Goal: Information Seeking & Learning: Learn about a topic

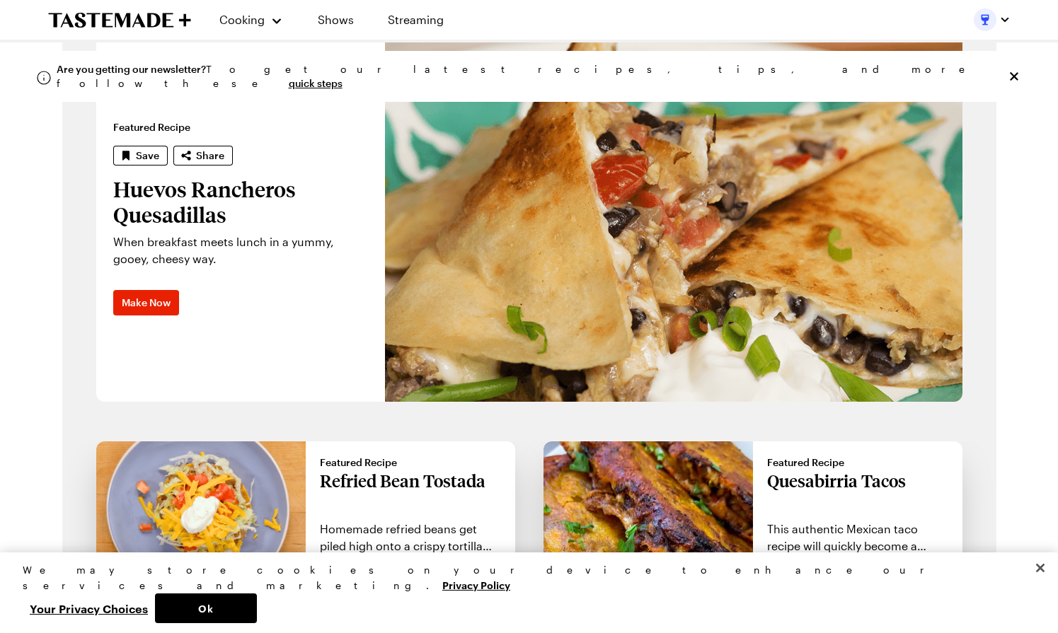
scroll to position [1062, 0]
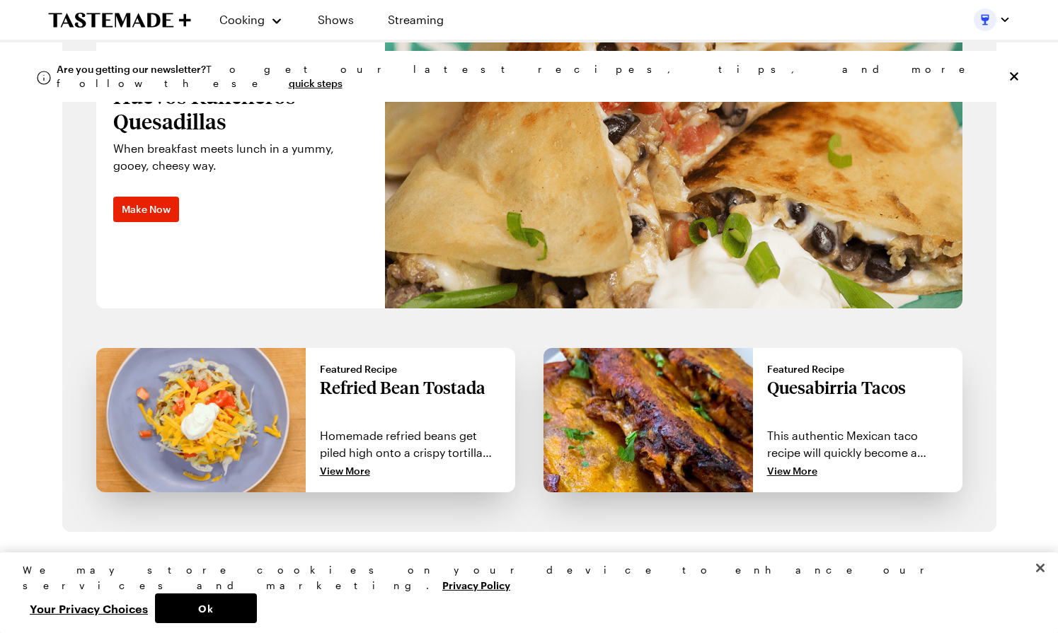
click at [408, 388] on p "Refried Bean Tostada" at bounding box center [410, 399] width 181 height 45
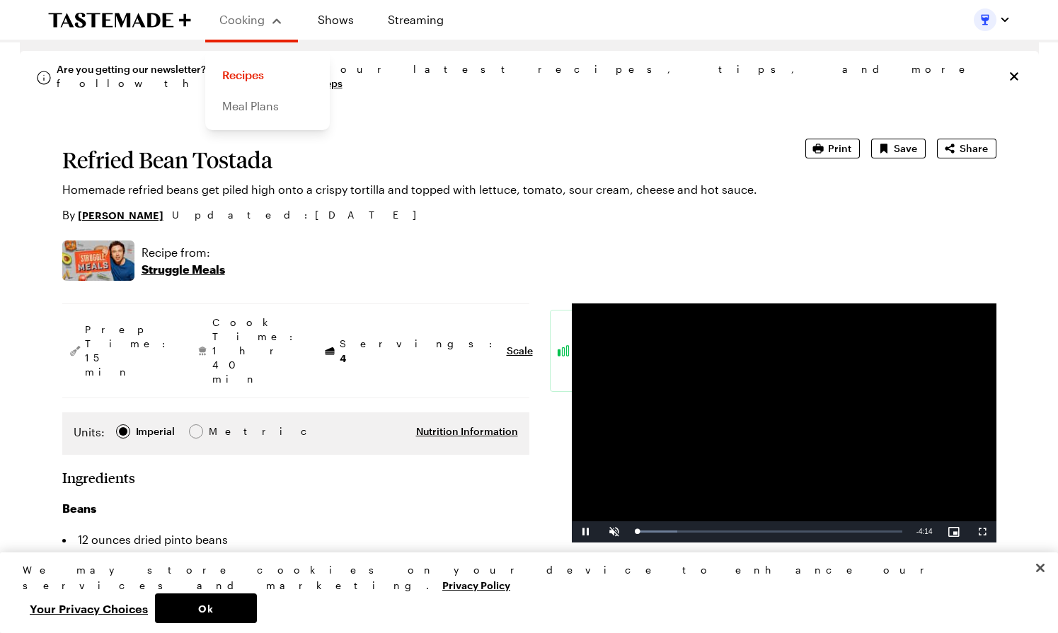
click at [254, 105] on link "Meal Plans" at bounding box center [268, 106] width 108 height 31
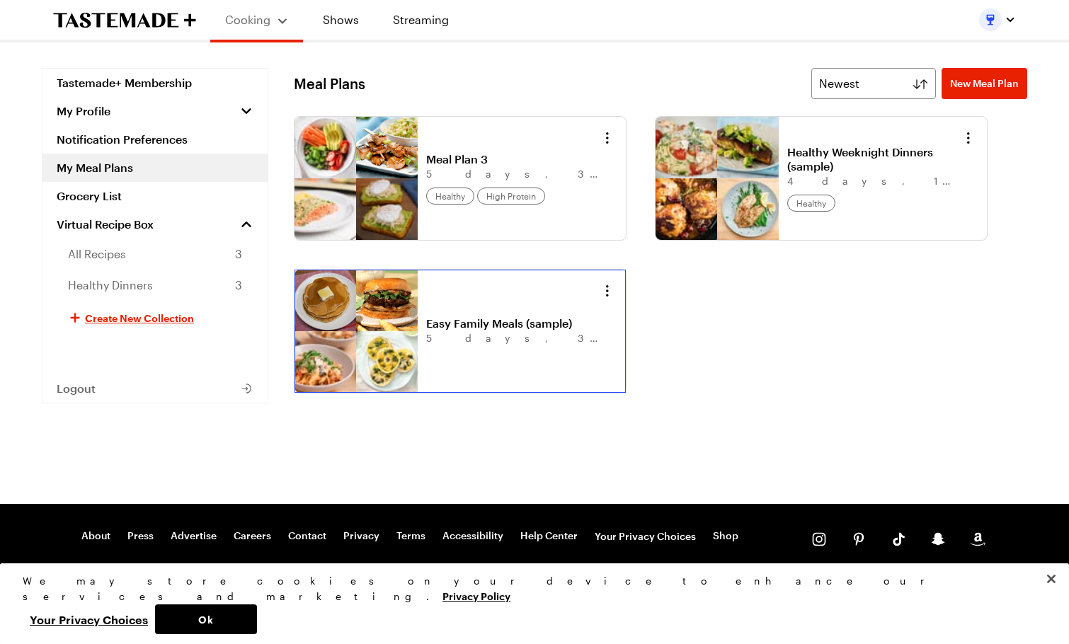
click at [505, 320] on link "Easy Family Meals (sample)" at bounding box center [514, 323] width 176 height 14
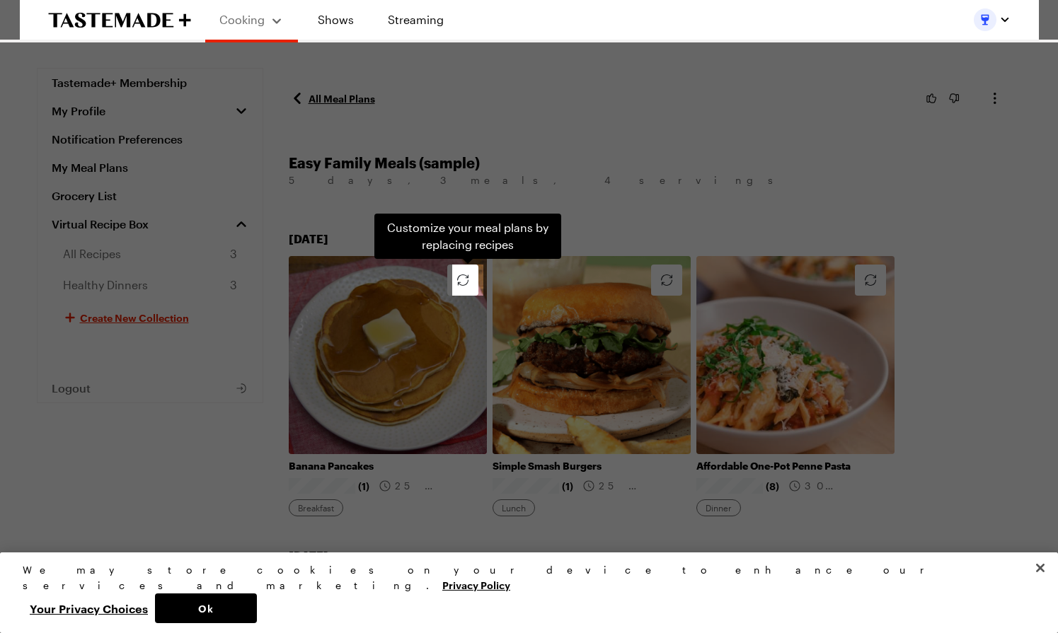
click at [609, 193] on div "Customize your meal plans by replacing recipes . Press Escape to dismiss this h…" at bounding box center [529, 316] width 1058 height 633
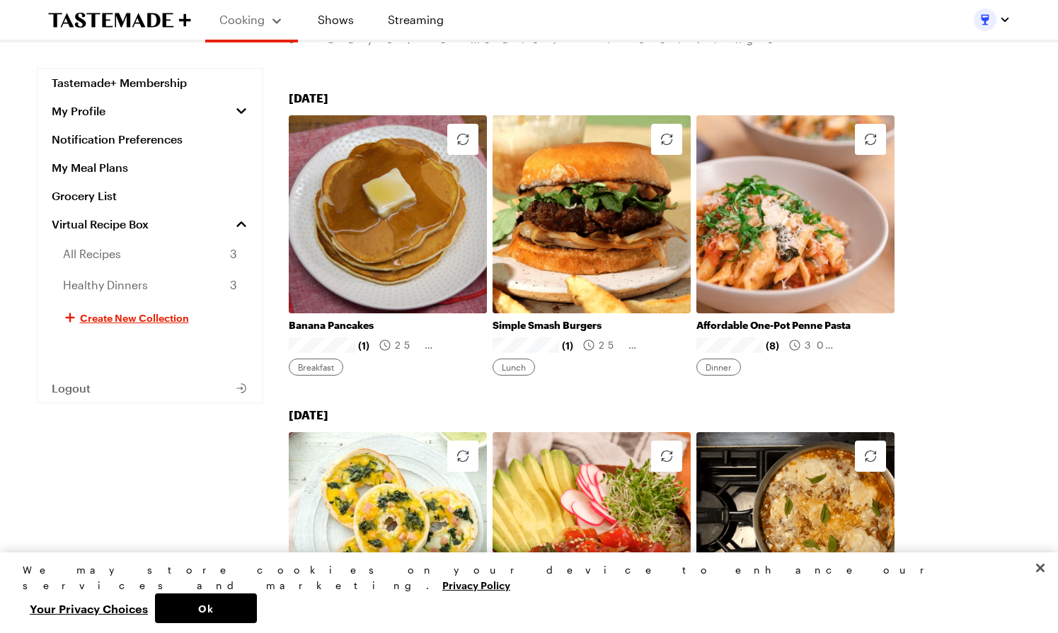
scroll to position [142, 0]
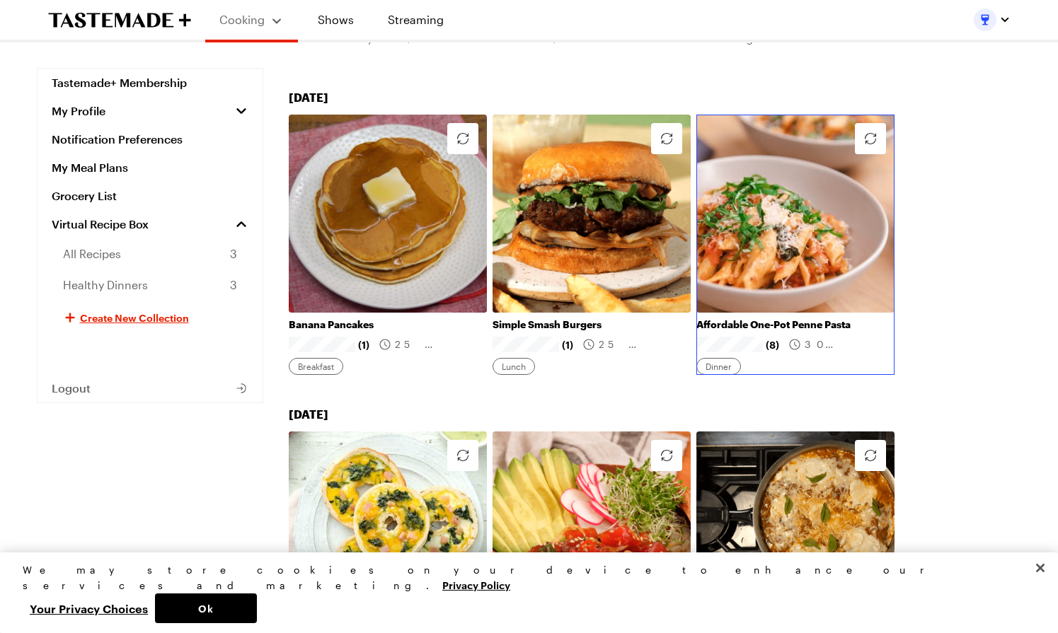
click at [769, 318] on link "Affordable One-Pot Penne Pasta" at bounding box center [795, 324] width 198 height 13
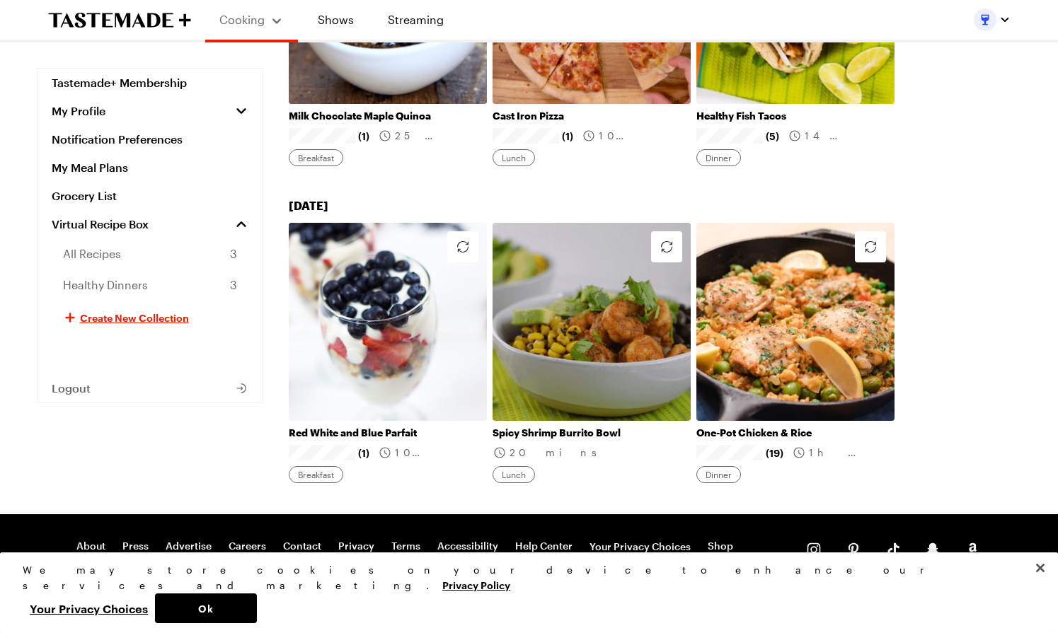
scroll to position [1336, 0]
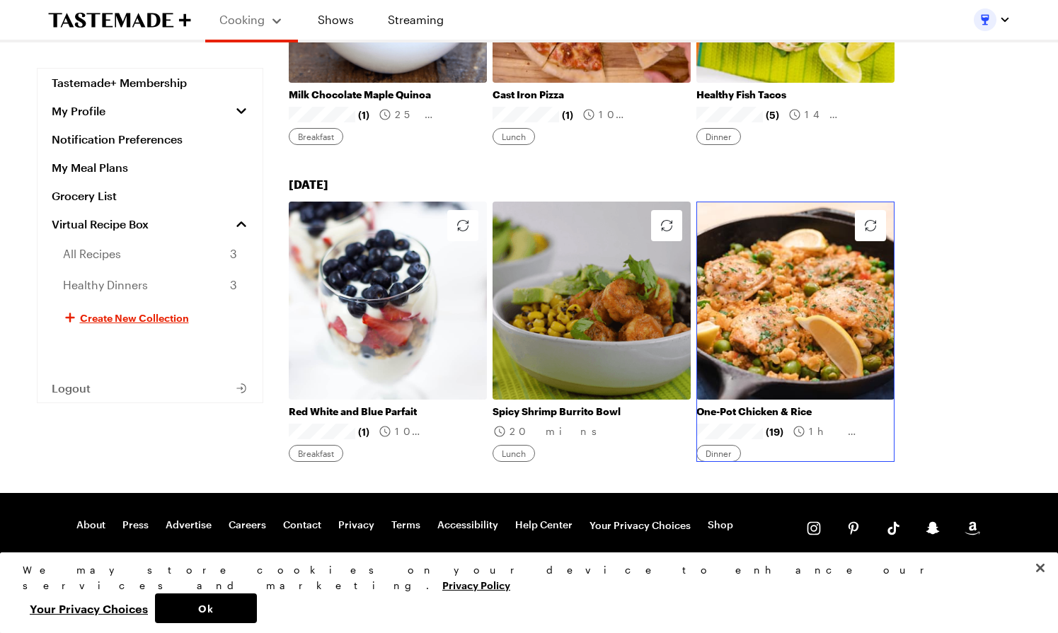
click at [735, 411] on link "One-Pot Chicken & Rice" at bounding box center [795, 412] width 198 height 13
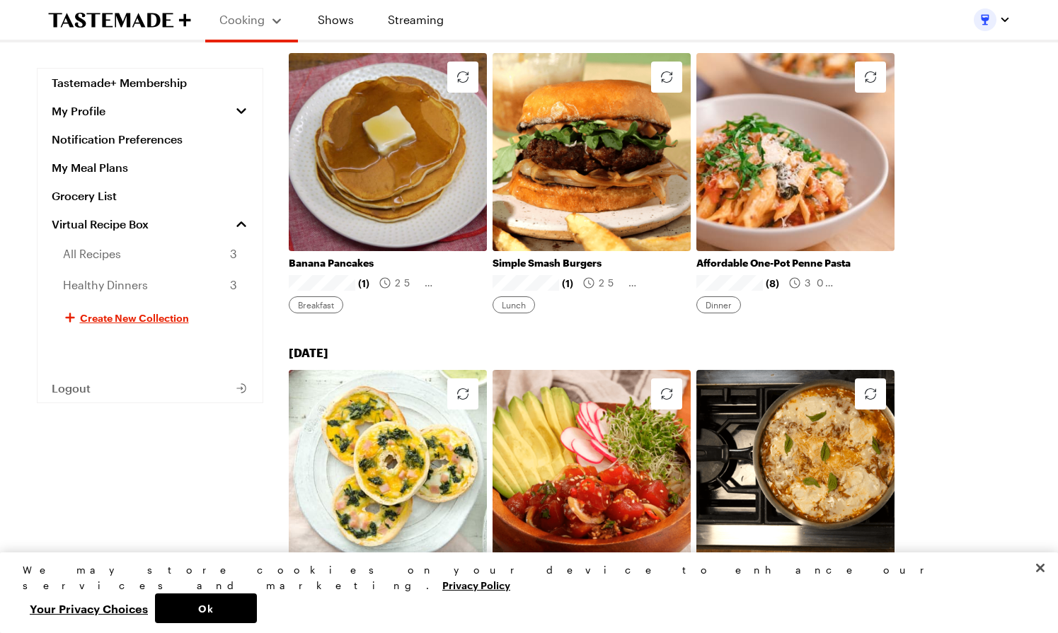
scroll to position [132, 0]
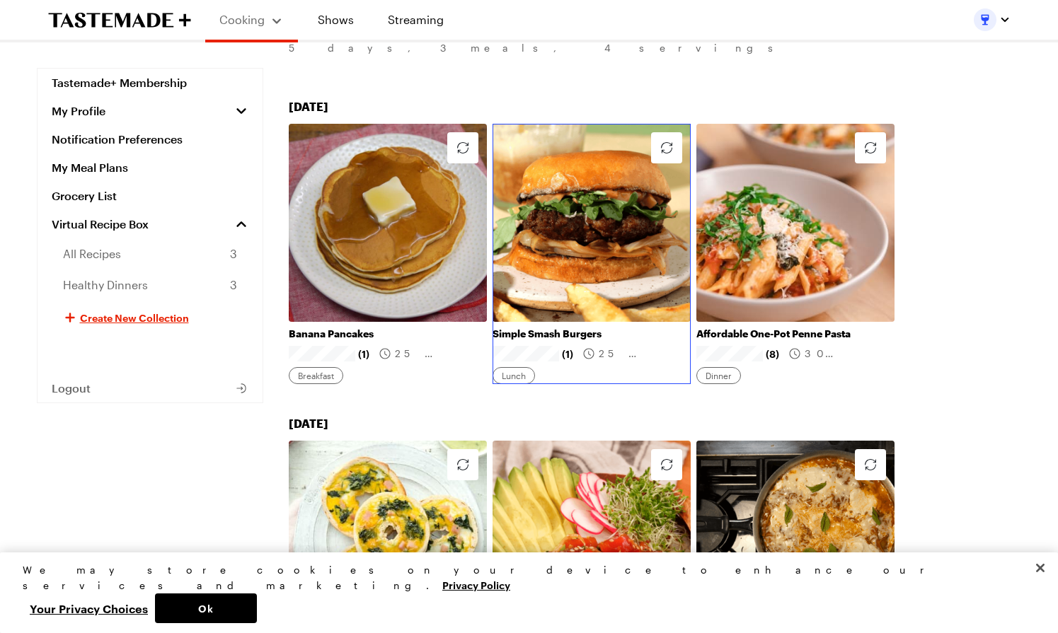
click at [561, 334] on link "Simple Smash Burgers" at bounding box center [592, 334] width 198 height 13
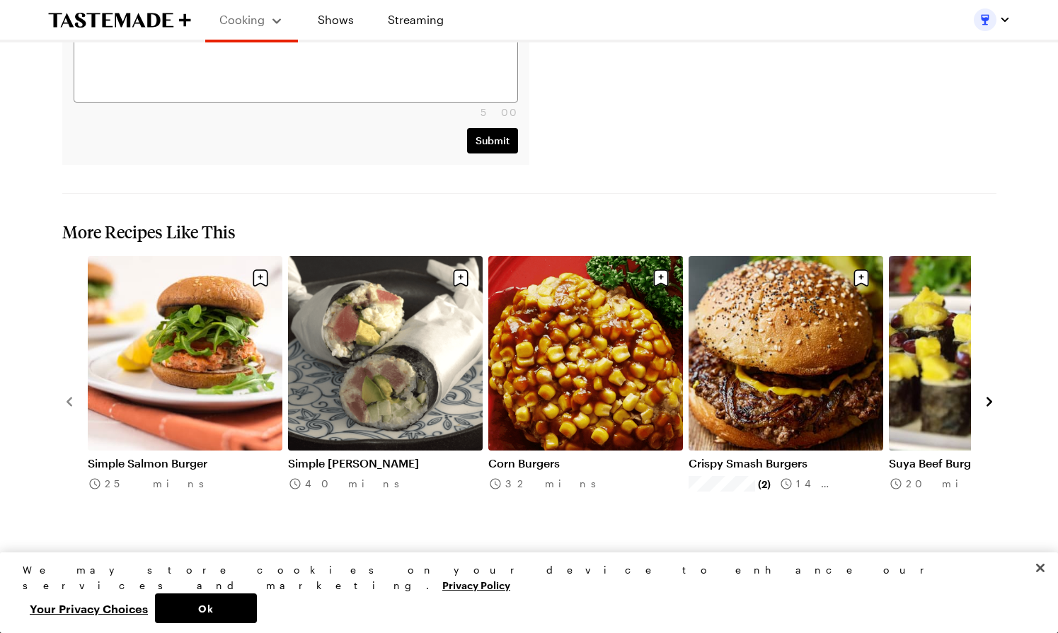
scroll to position [1769, 0]
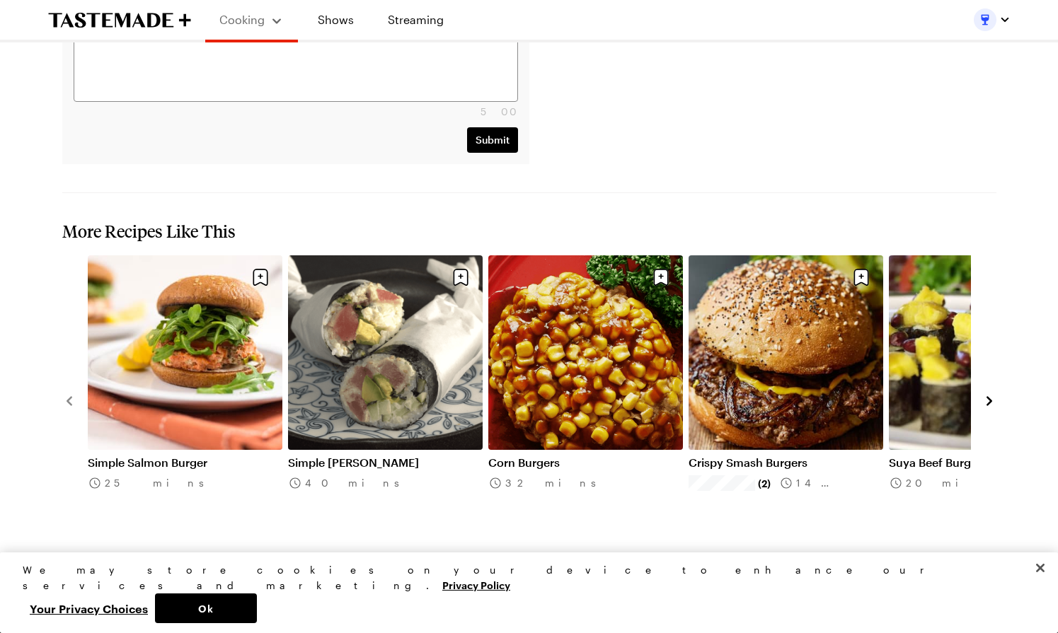
click at [546, 456] on link "Corn Burgers" at bounding box center [585, 463] width 195 height 14
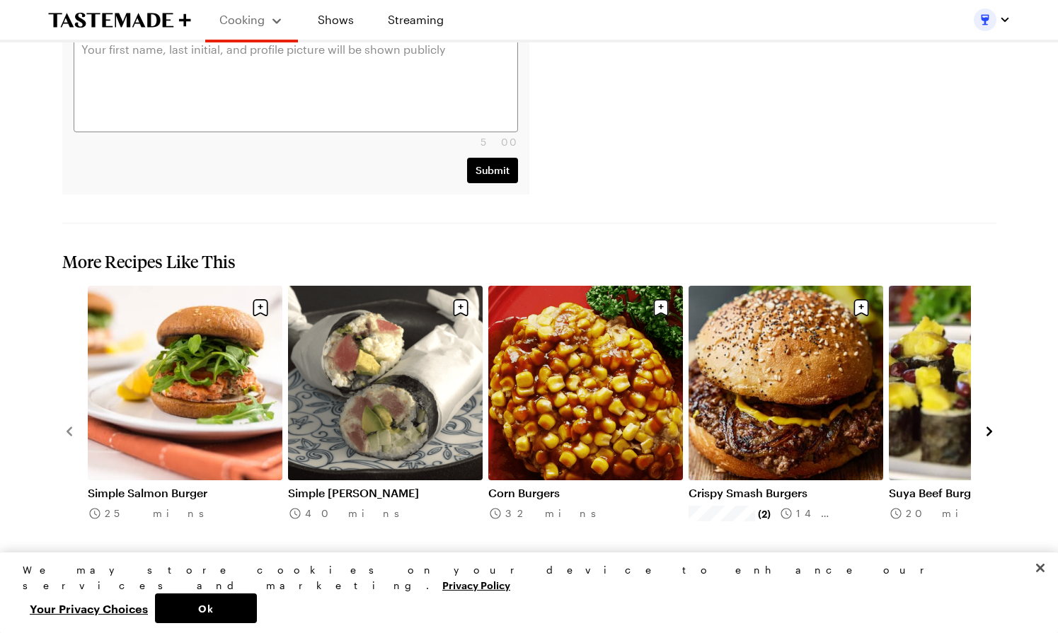
scroll to position [1750, 0]
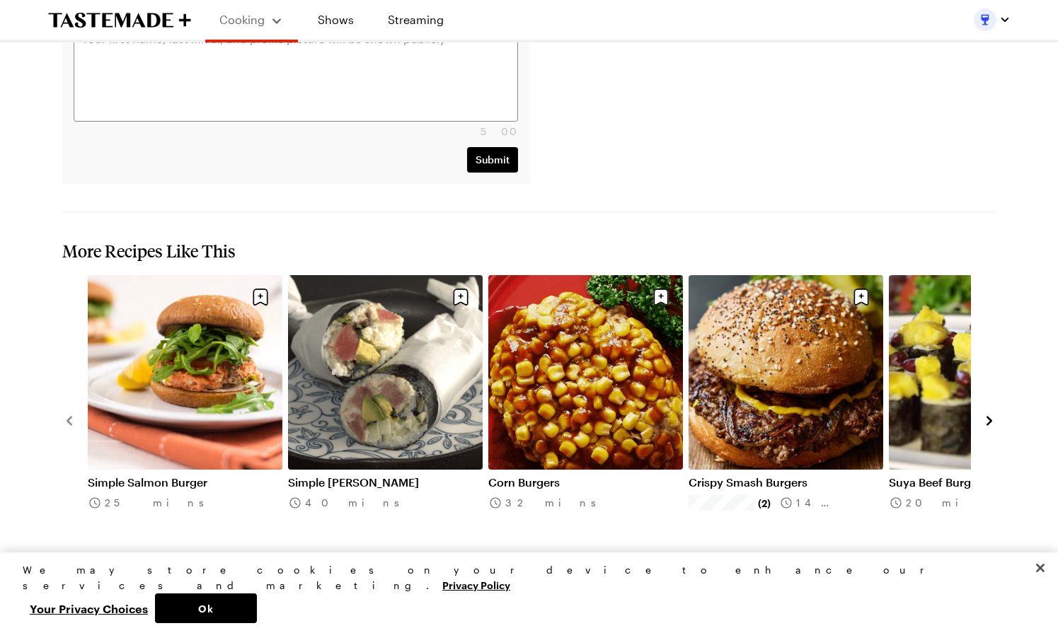
click at [993, 414] on icon "navigate to next item" at bounding box center [989, 421] width 14 height 14
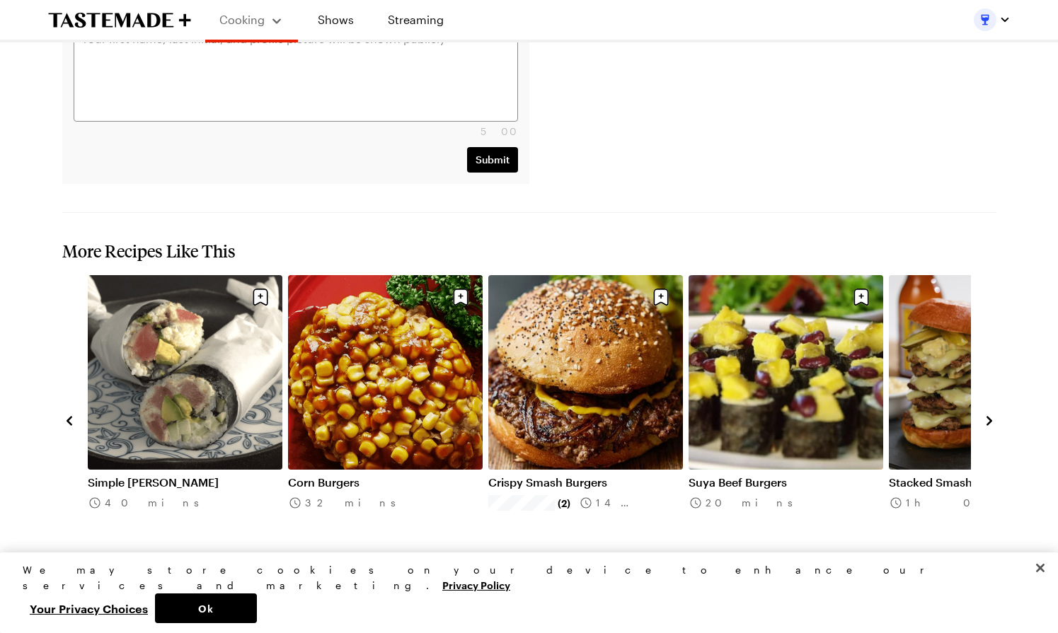
click at [989, 417] on icon "navigate to next item" at bounding box center [990, 421] width 6 height 9
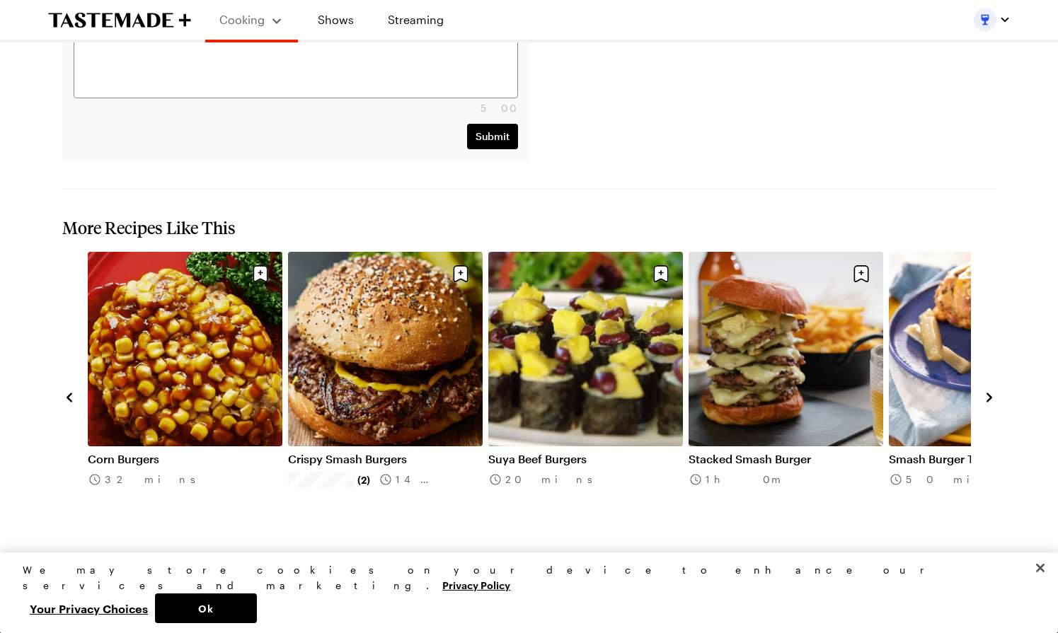
scroll to position [1794, 0]
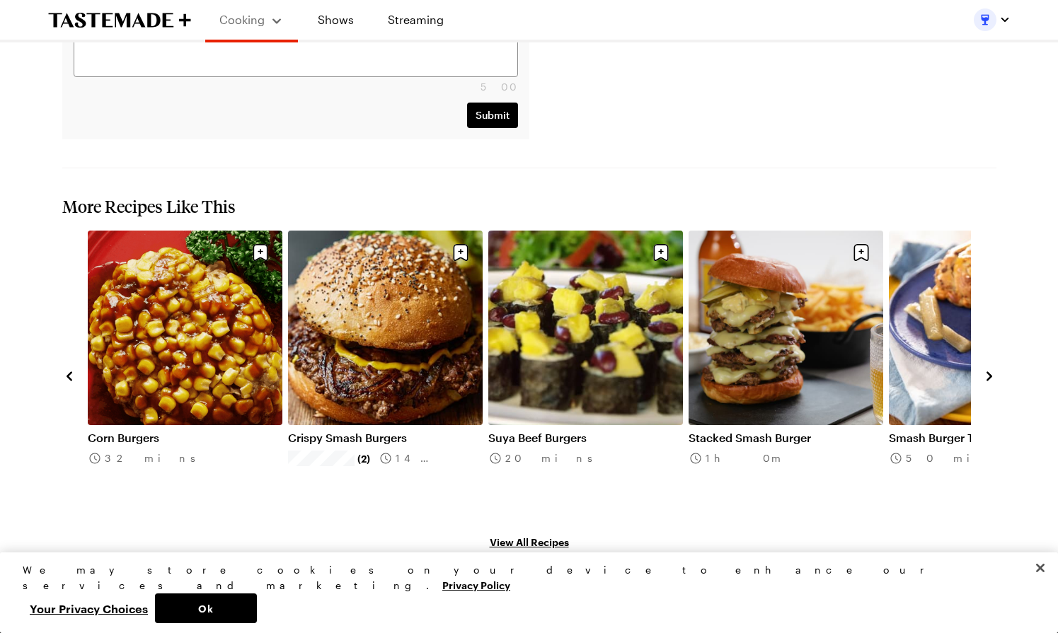
click at [979, 282] on div "Simple Salmon Burger 25 mins Simple Sushi Burrito 40 mins Corn Burgers 32 mins …" at bounding box center [529, 375] width 934 height 289
click at [985, 369] on icon "navigate to next item" at bounding box center [989, 376] width 14 height 14
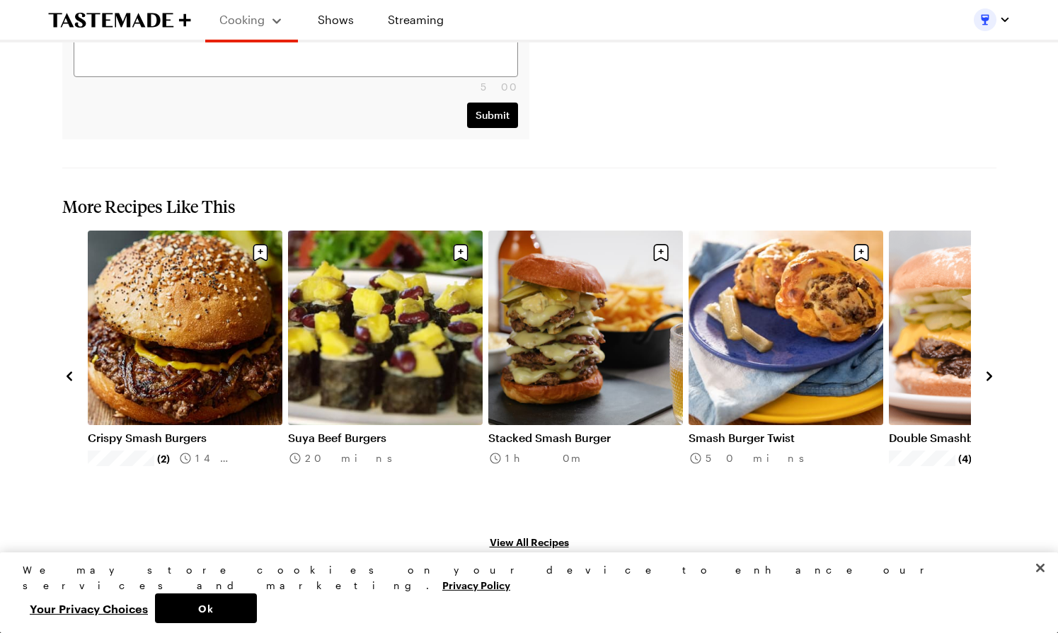
click at [985, 369] on icon "navigate to next item" at bounding box center [989, 376] width 14 height 14
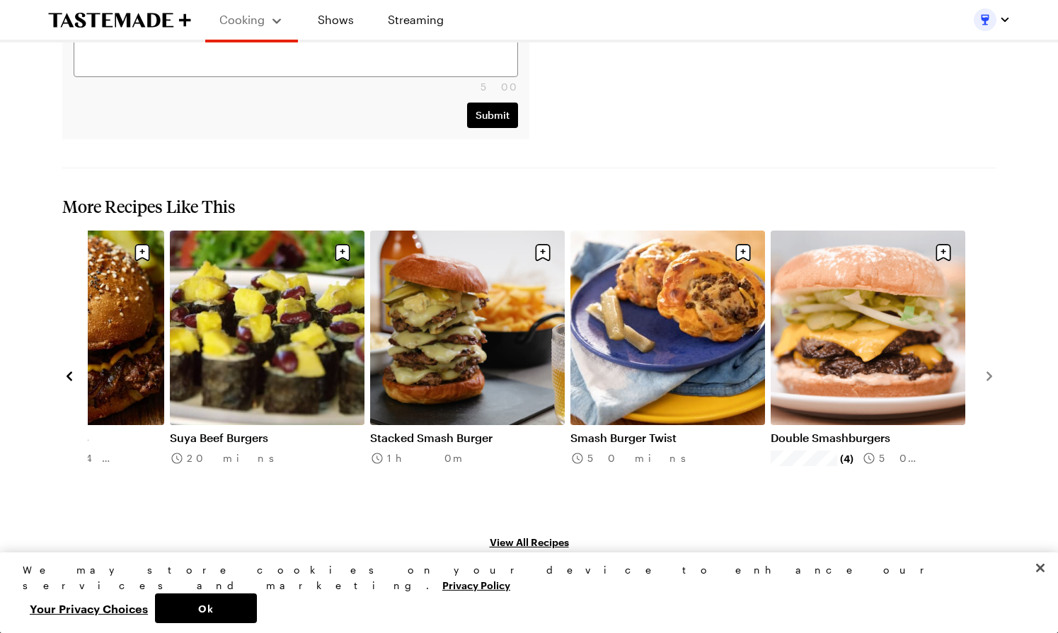
click at [670, 431] on link "Smash Burger Twist" at bounding box center [667, 438] width 195 height 14
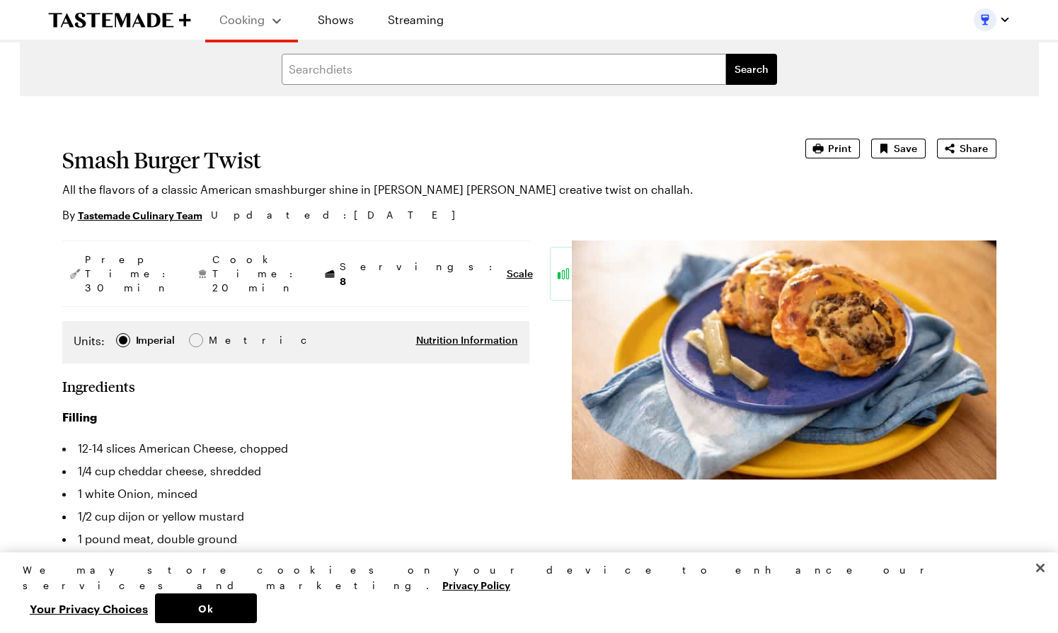
type textarea "x"
